Goal: Consume media (video, audio)

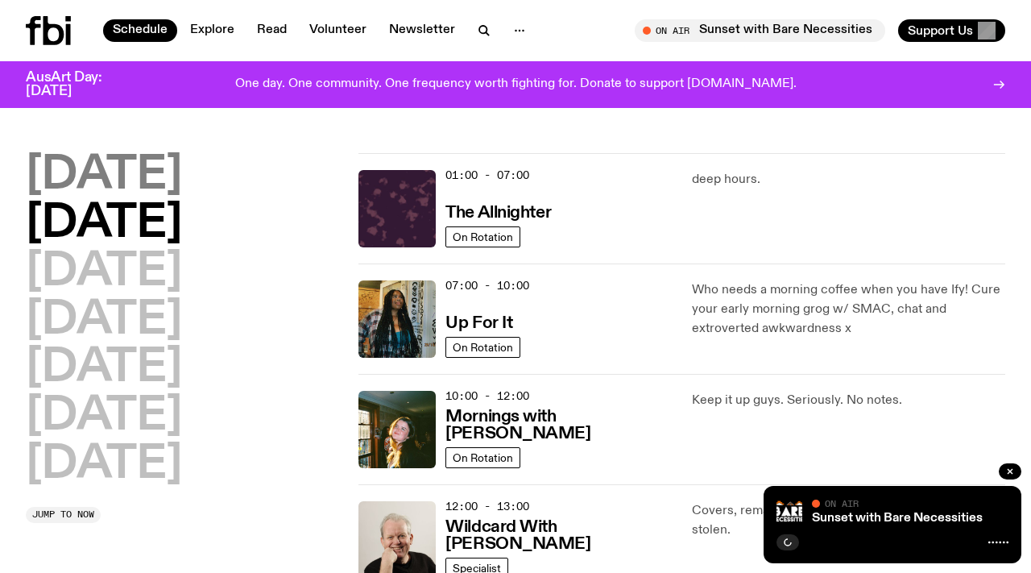
click at [139, 168] on h2 "[DATE]" at bounding box center [104, 175] width 156 height 45
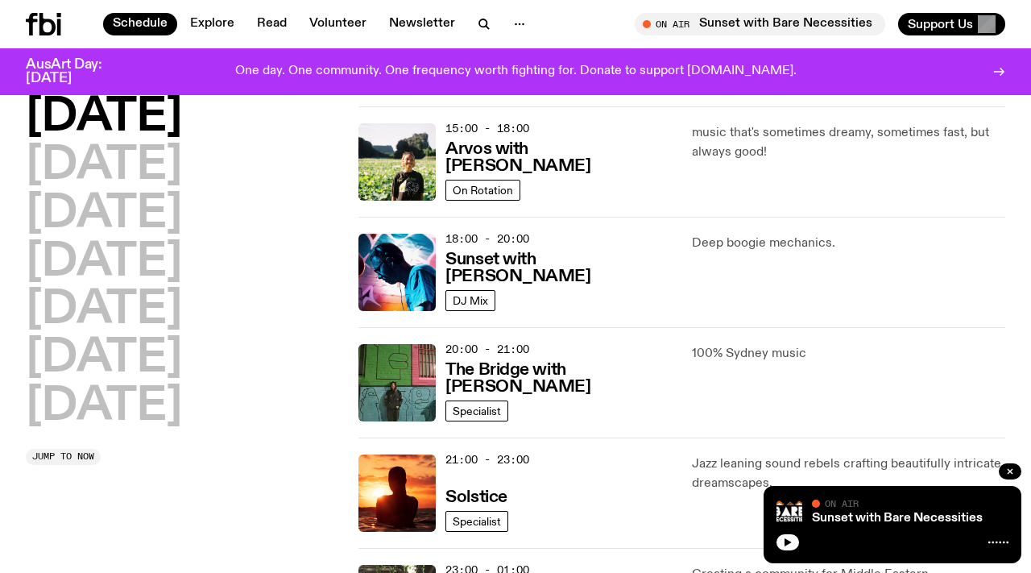
scroll to position [593, 0]
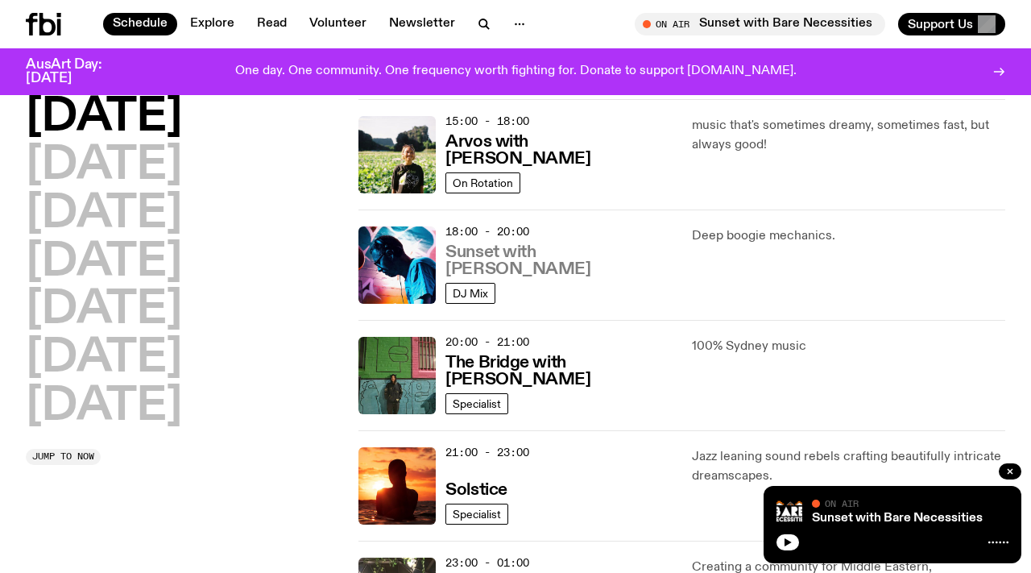
click at [518, 272] on h3 "Sunset with [PERSON_NAME]" at bounding box center [558, 261] width 226 height 34
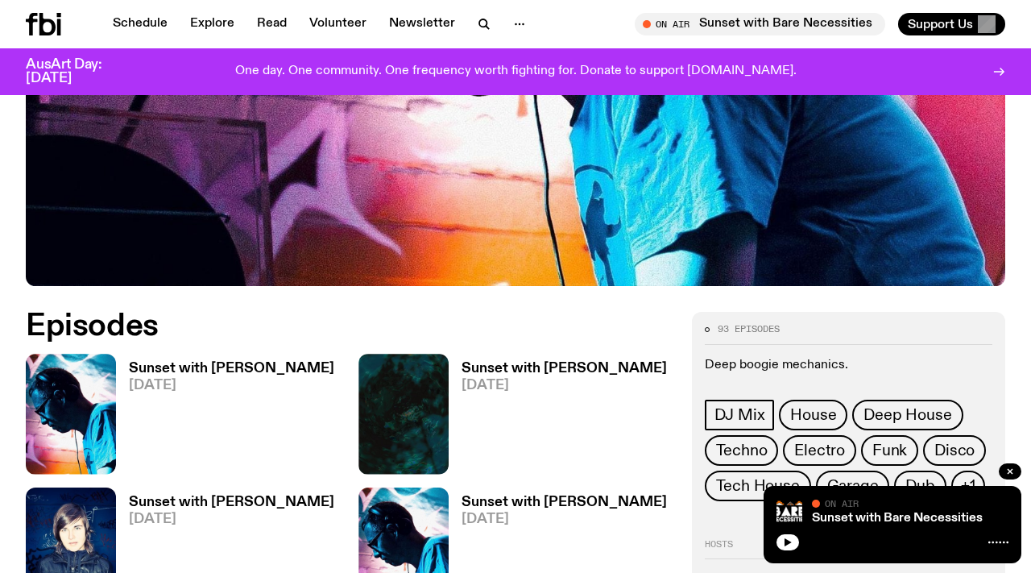
scroll to position [570, 0]
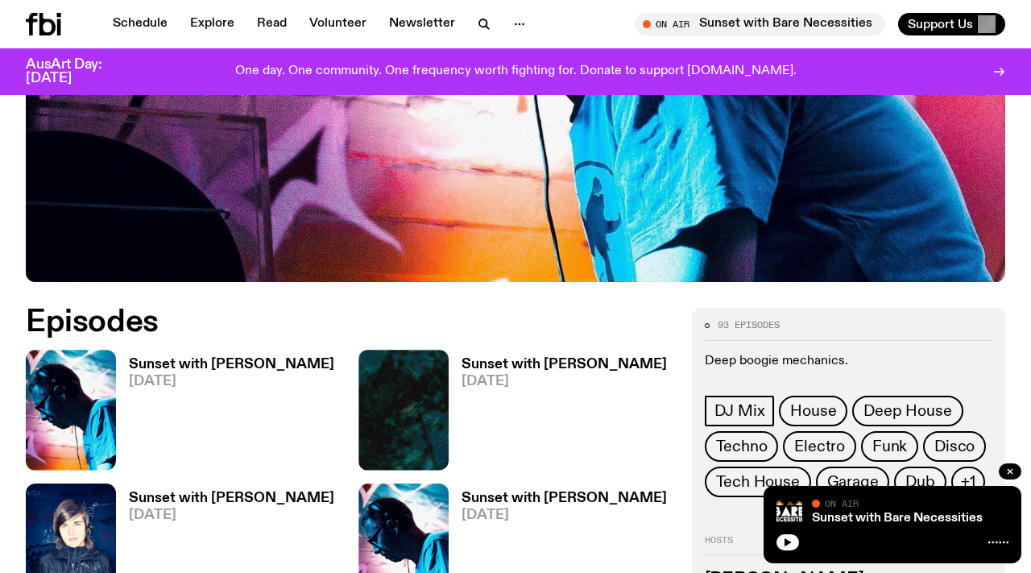
click at [169, 358] on h3 "Sunset with [PERSON_NAME]" at bounding box center [231, 365] width 205 height 14
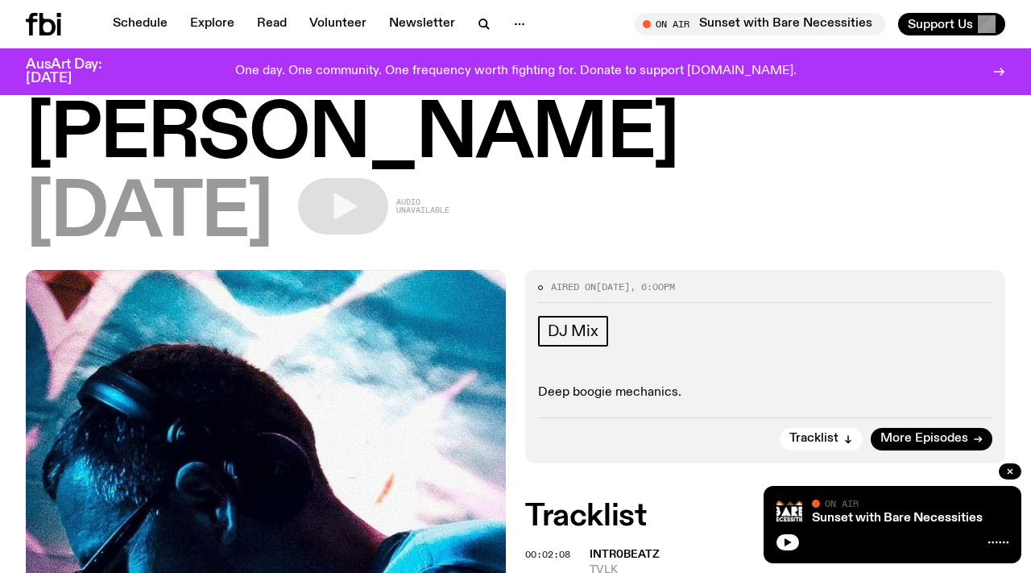
scroll to position [114, 0]
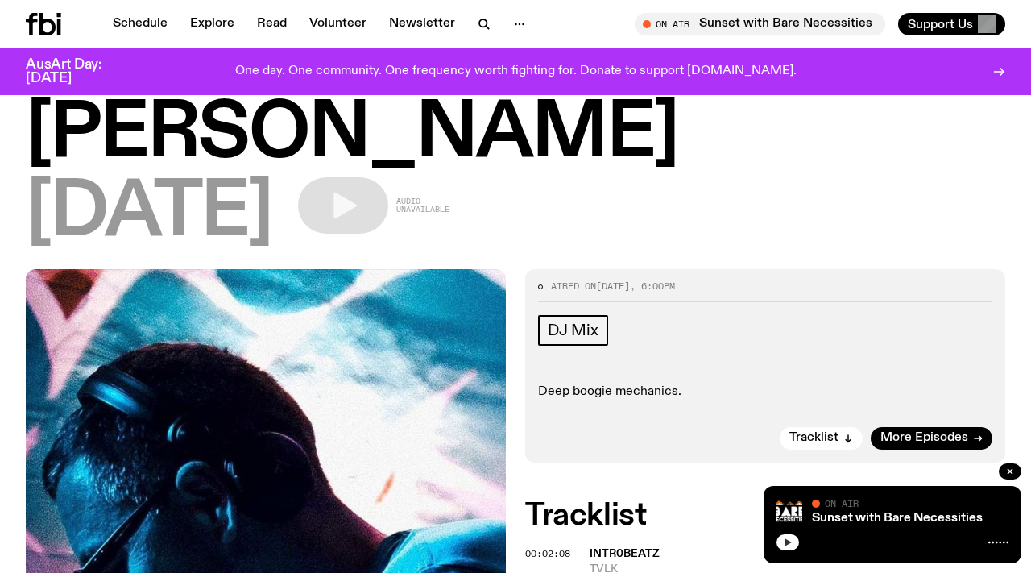
click at [789, 543] on icon "button" at bounding box center [788, 542] width 10 height 10
click at [789, 543] on rect "button" at bounding box center [790, 542] width 2 height 8
